Goal: Transaction & Acquisition: Purchase product/service

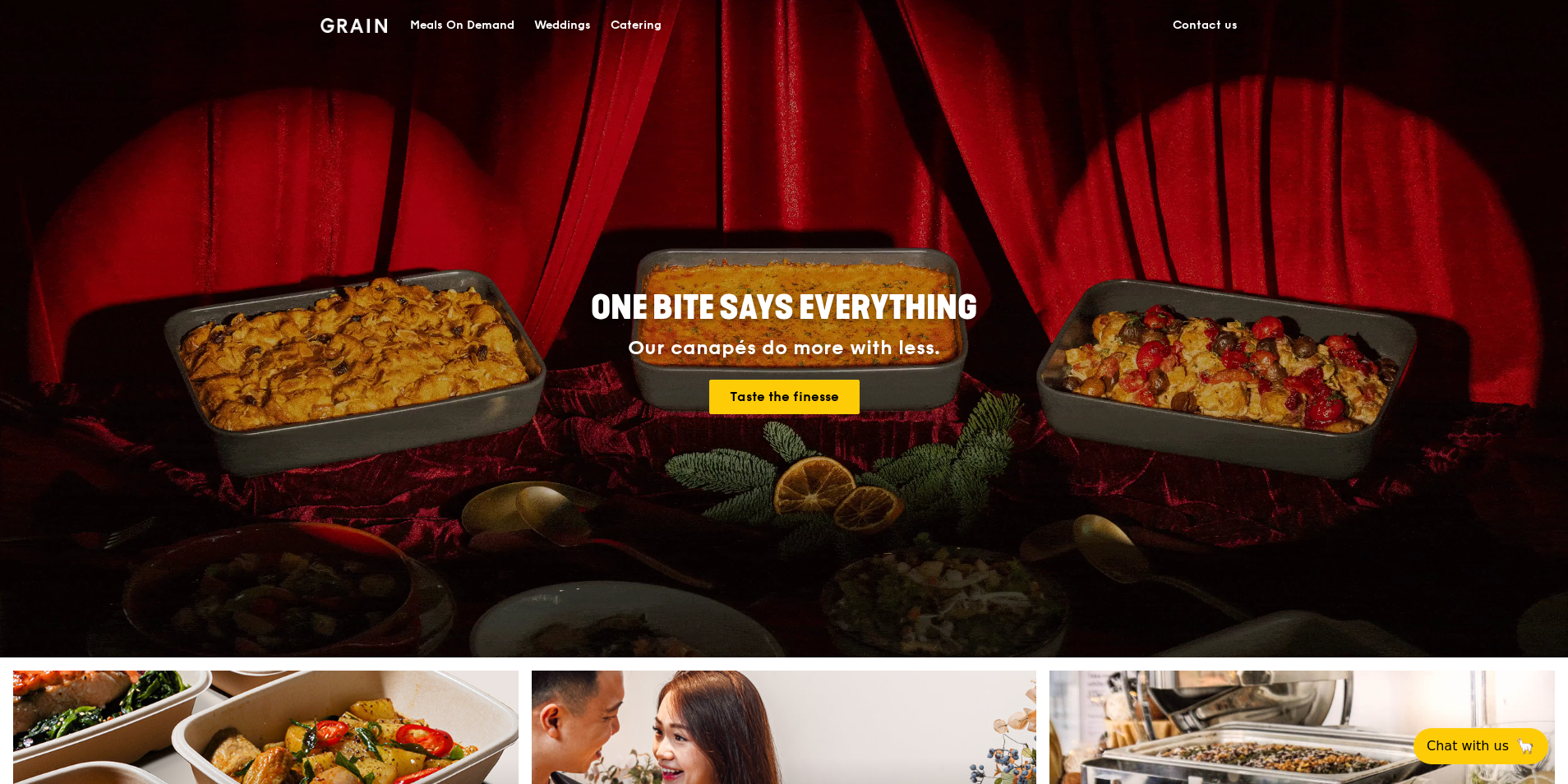
click at [637, 22] on div "Catering" at bounding box center [636, 25] width 51 height 49
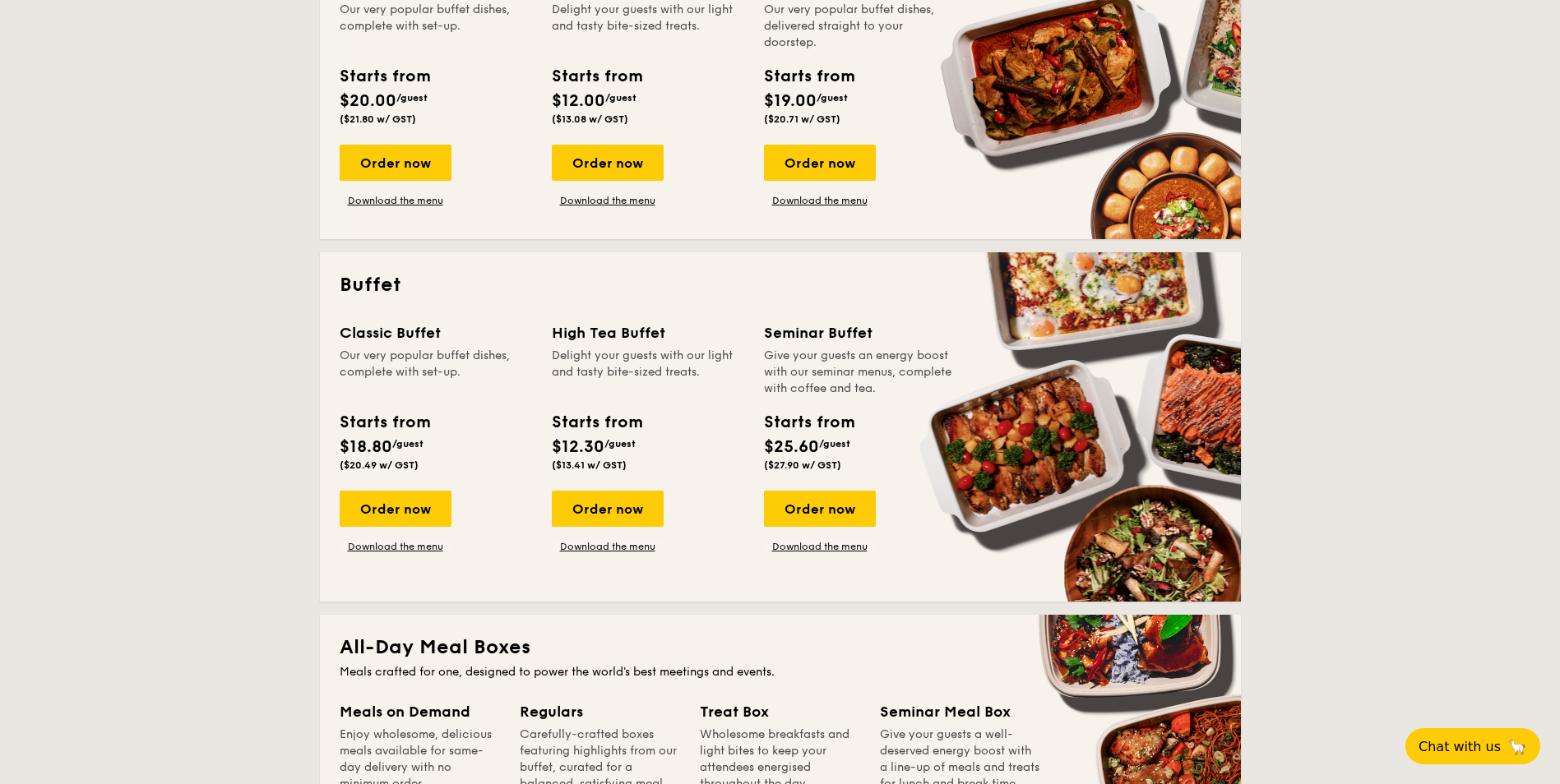
scroll to position [247, 0]
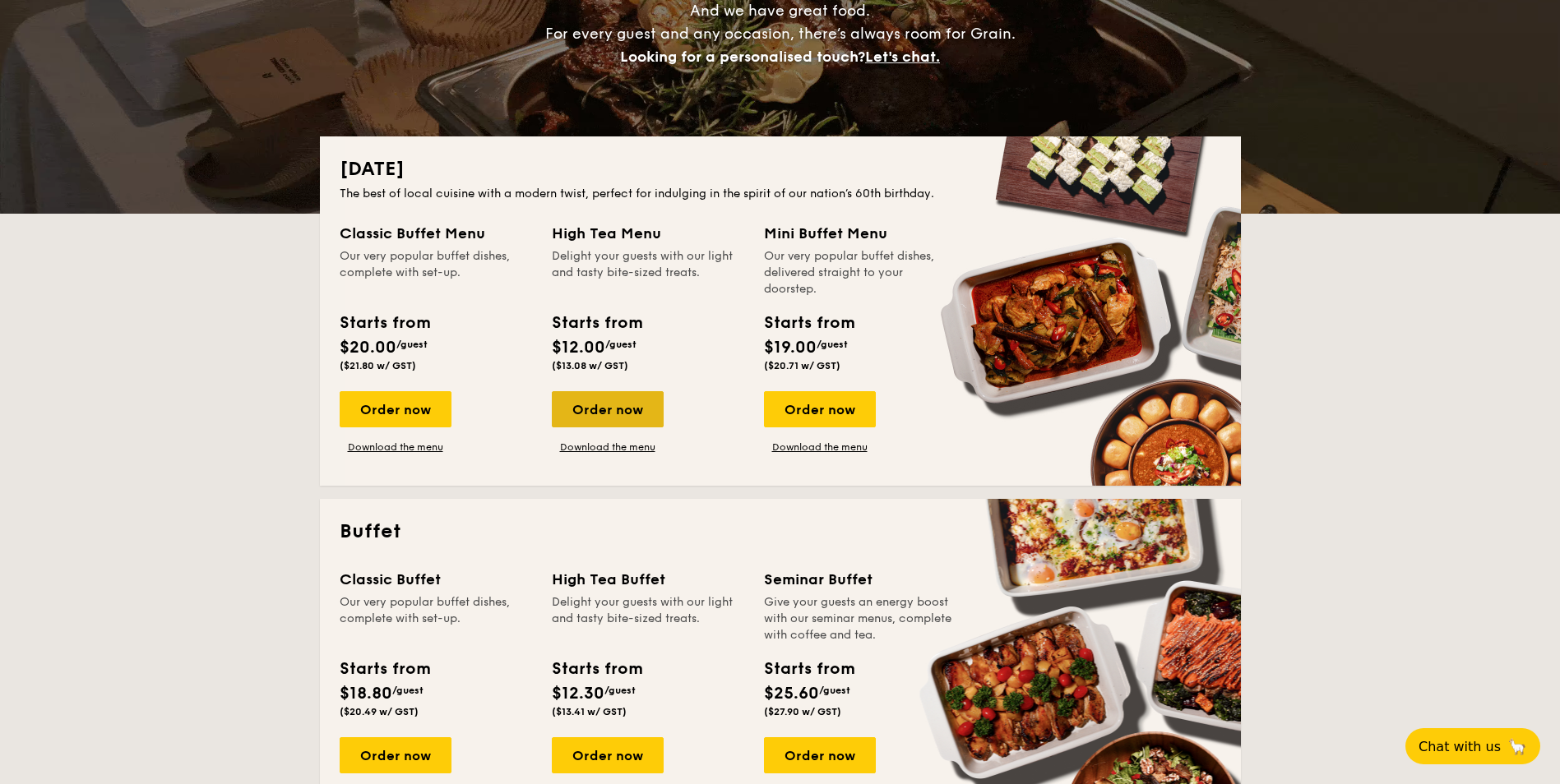
click at [645, 397] on div "Order now" at bounding box center [608, 410] width 112 height 36
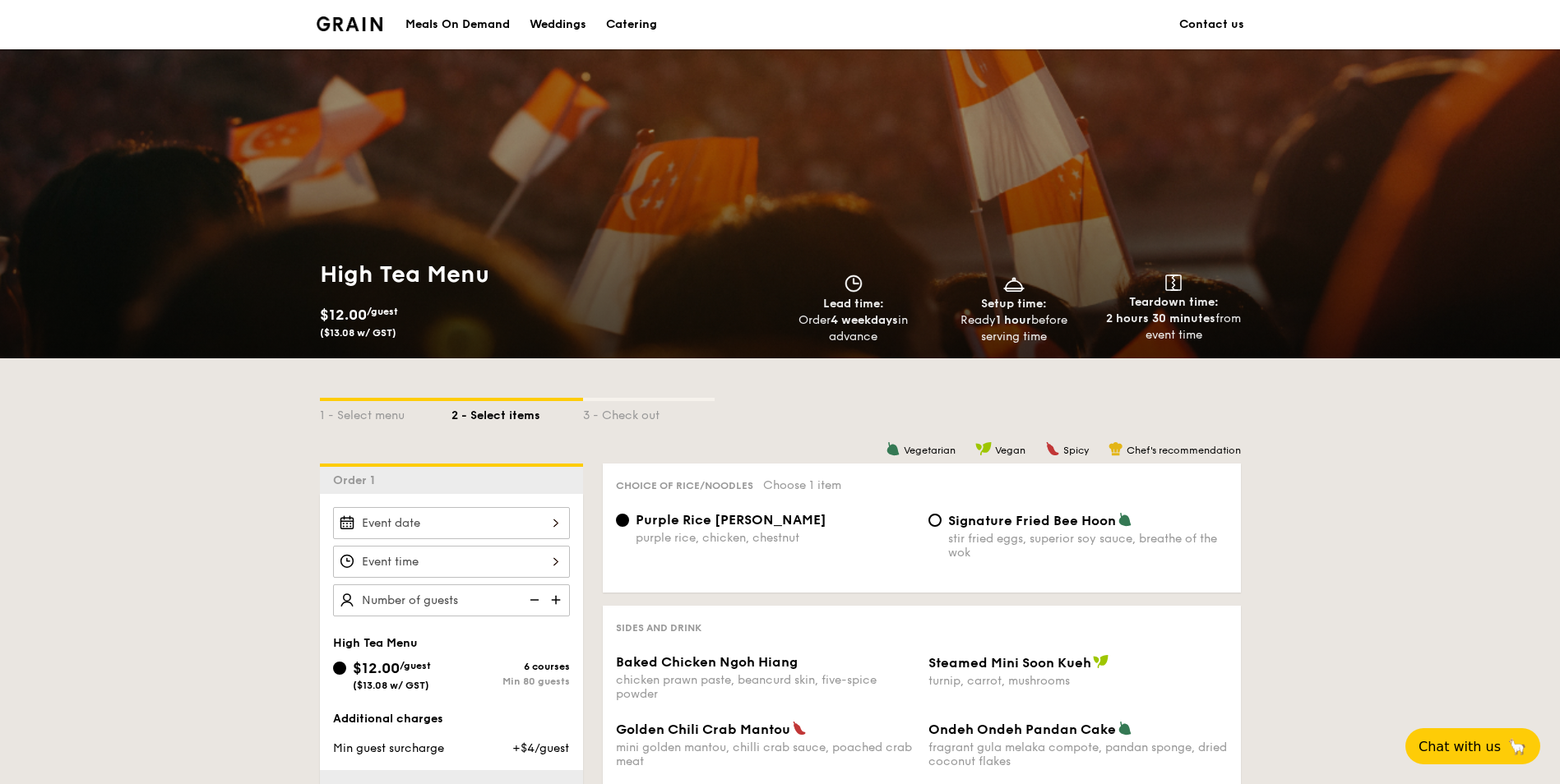
scroll to position [329, 0]
